Goal: Transaction & Acquisition: Book appointment/travel/reservation

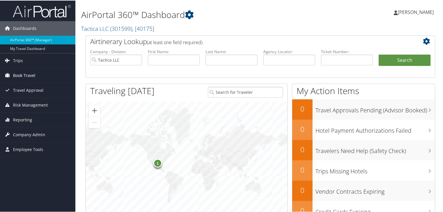
click at [27, 74] on span "Book Travel" at bounding box center [24, 75] width 22 height 14
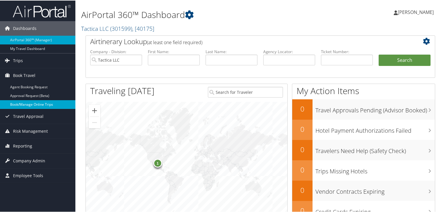
click at [32, 101] on link "Book/Manage Online Trips" at bounding box center [37, 103] width 75 height 9
